Goal: Task Accomplishment & Management: Manage account settings

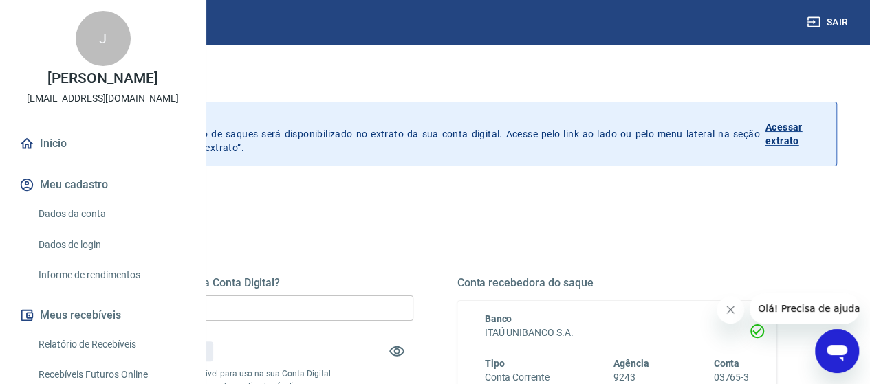
click at [402, 309] on input "R$ 0,00" at bounding box center [254, 308] width 320 height 25
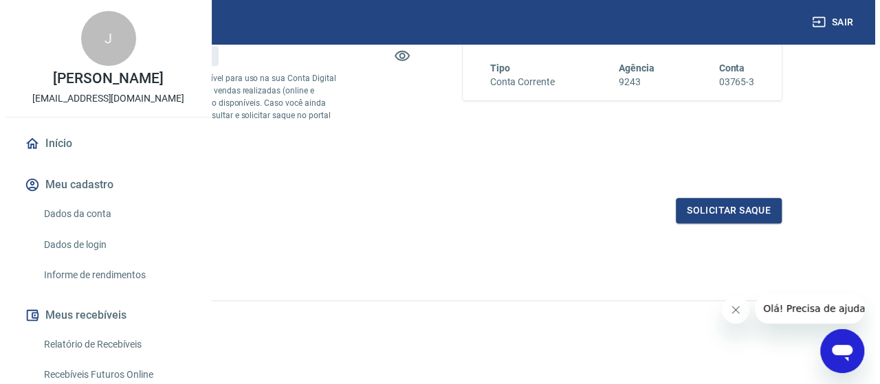
scroll to position [319, 0]
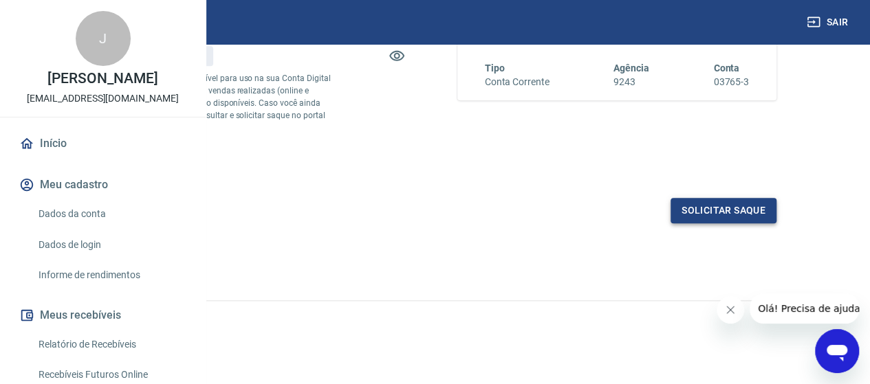
type input "R$ 66,09"
click at [716, 215] on button "Solicitar saque" at bounding box center [723, 210] width 106 height 25
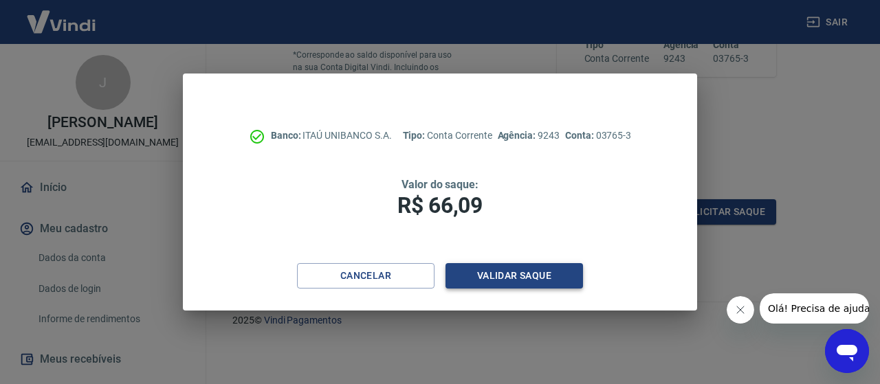
click at [499, 273] on button "Validar saque" at bounding box center [515, 275] width 138 height 25
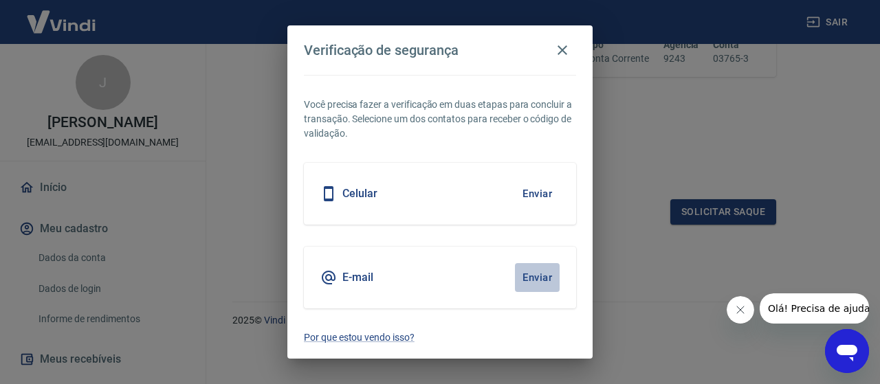
click at [540, 267] on button "Enviar" at bounding box center [537, 277] width 45 height 29
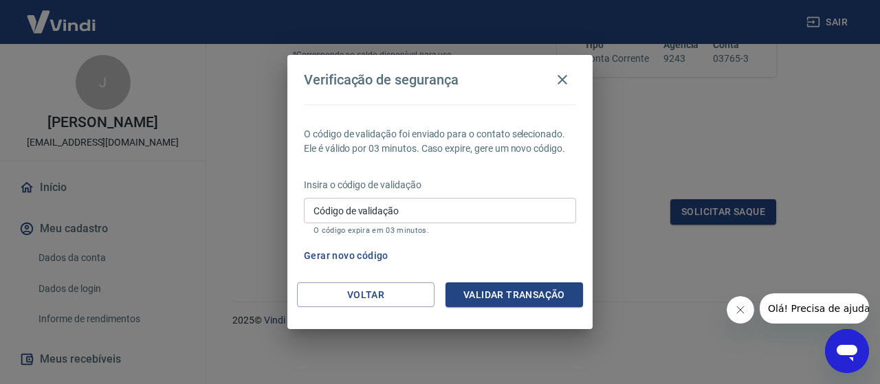
click at [468, 203] on input "Código de validação" at bounding box center [440, 210] width 272 height 25
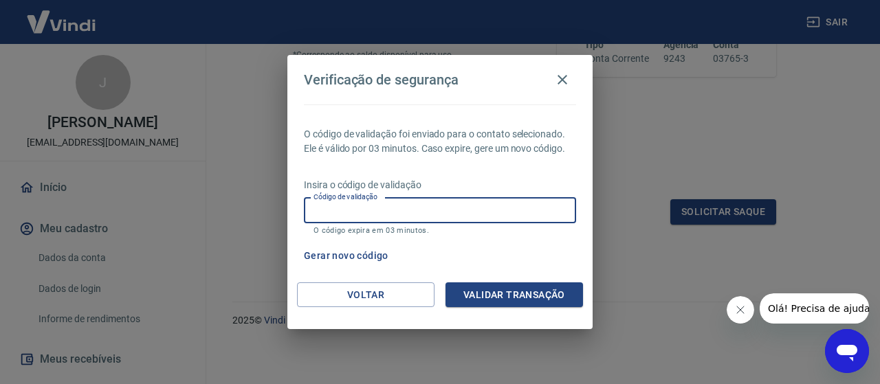
paste input "368702"
type input "368702"
click at [517, 295] on button "Validar transação" at bounding box center [515, 295] width 138 height 25
